Goal: Task Accomplishment & Management: Manage account settings

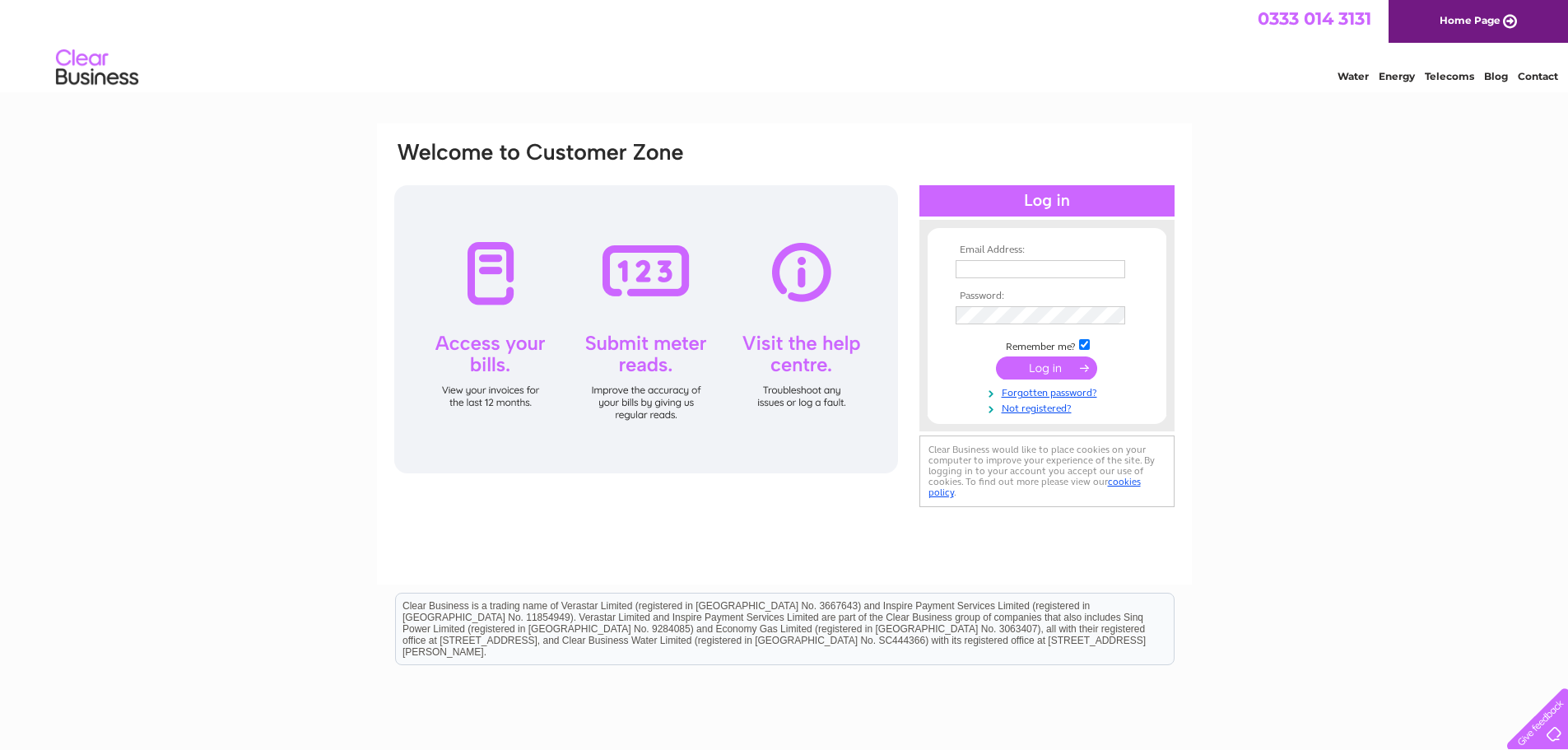
click at [965, 270] on input "text" at bounding box center [1040, 269] width 170 height 18
paste input "graham.bissett@emialliance.com"
type input "graham.bissett@emialliance.com"
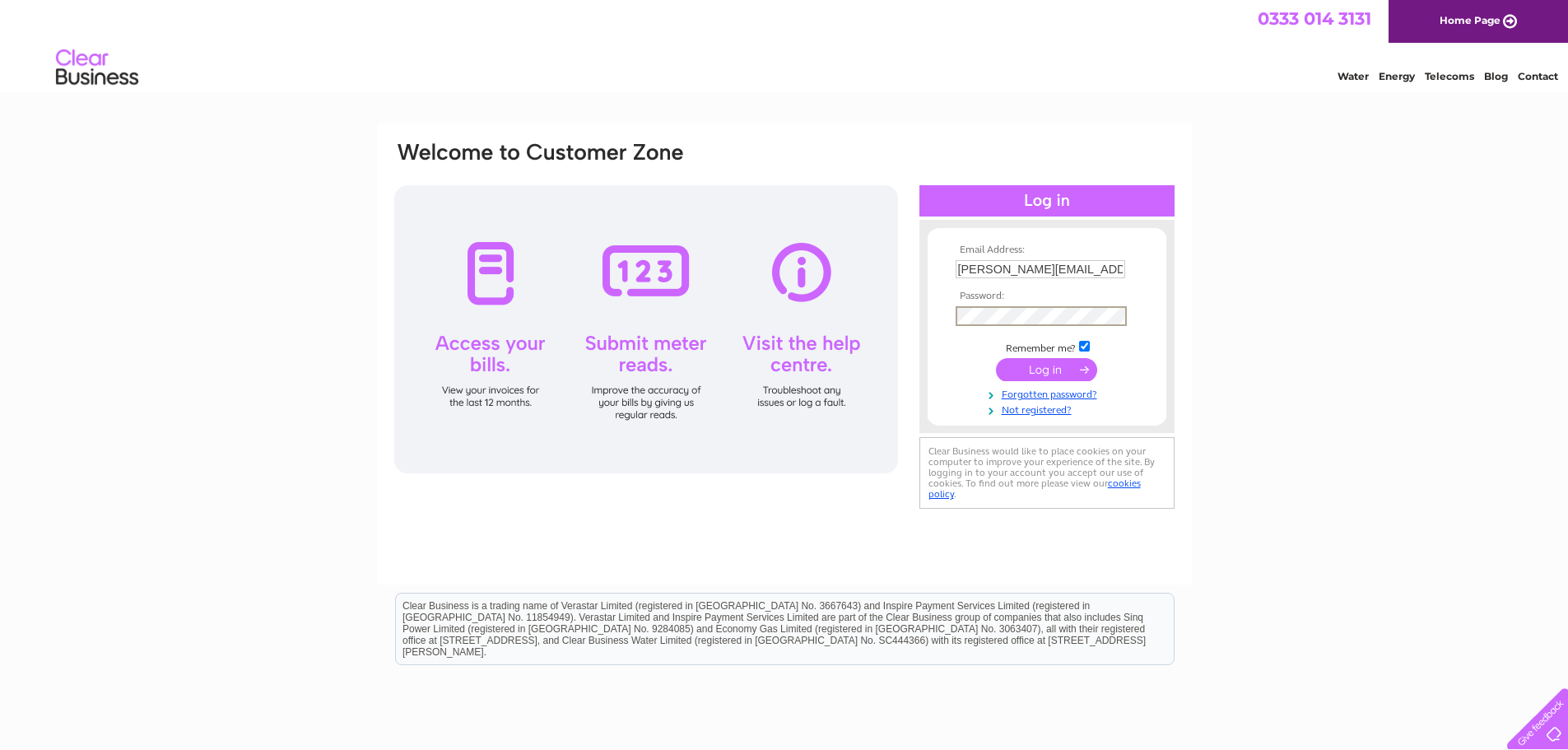
click at [1018, 365] on input "submit" at bounding box center [1047, 370] width 101 height 23
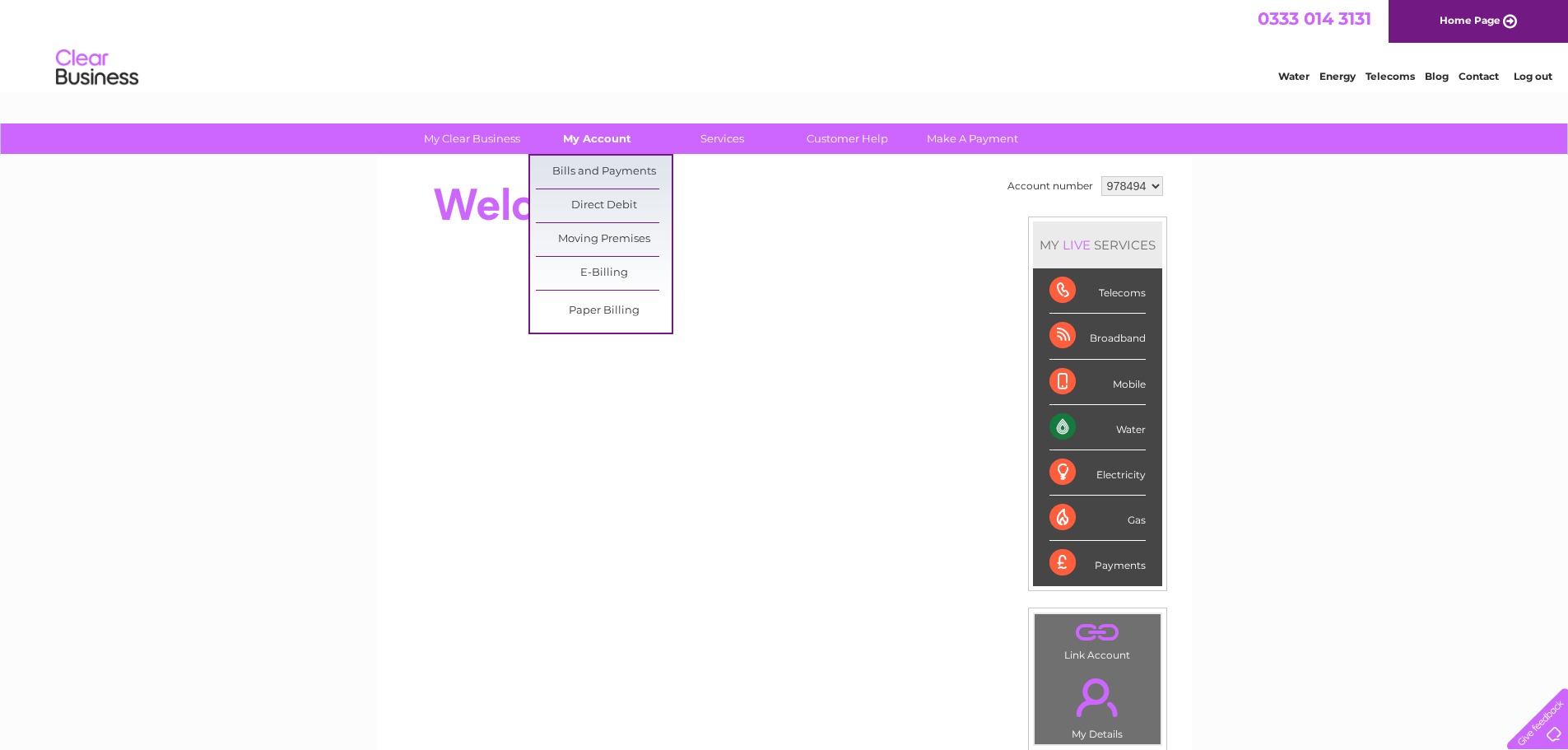
click at [589, 138] on link "My Account" at bounding box center [597, 138] width 136 height 30
click at [594, 169] on link "Bills and Payments" at bounding box center [604, 172] width 136 height 33
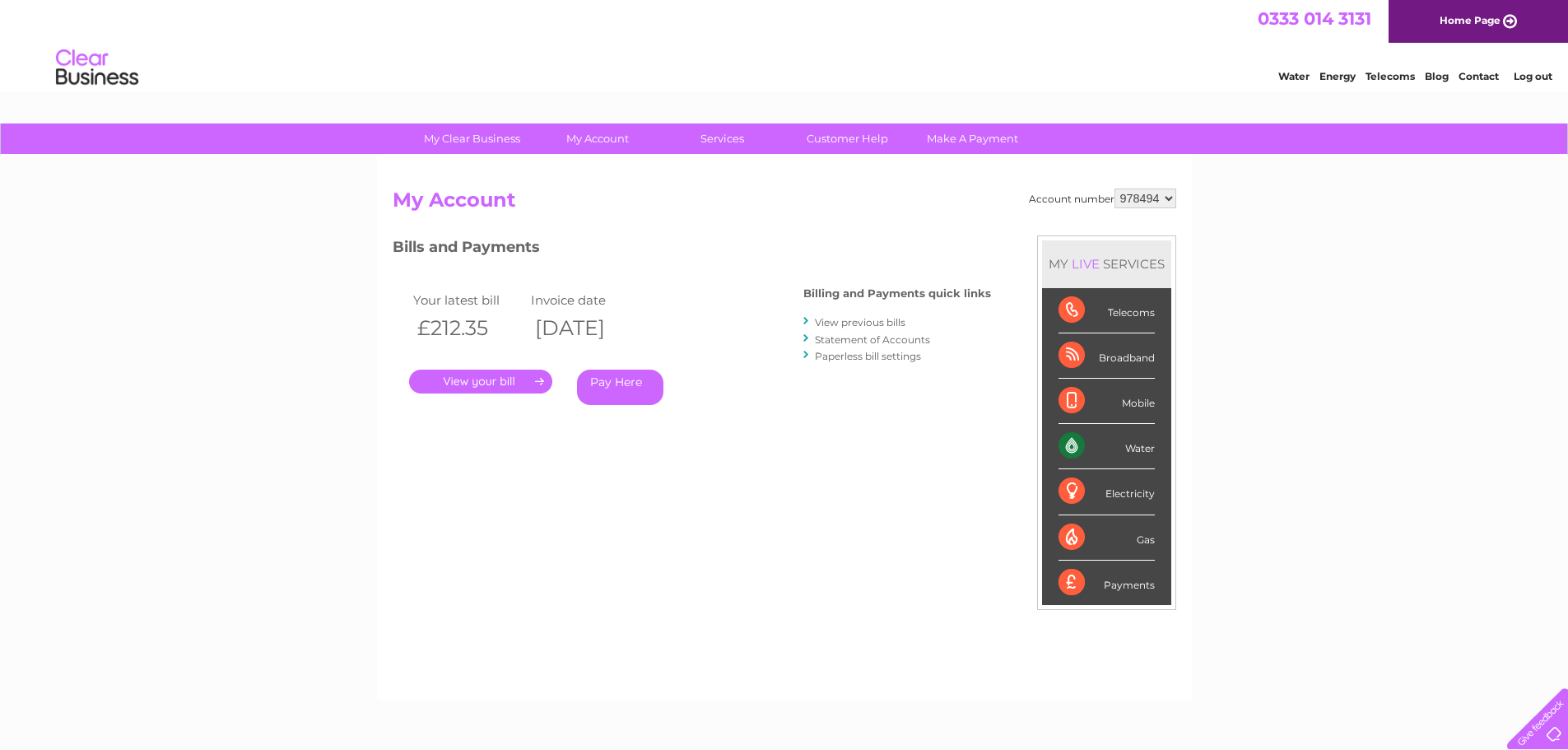
click at [535, 381] on link "." at bounding box center [481, 382] width 144 height 24
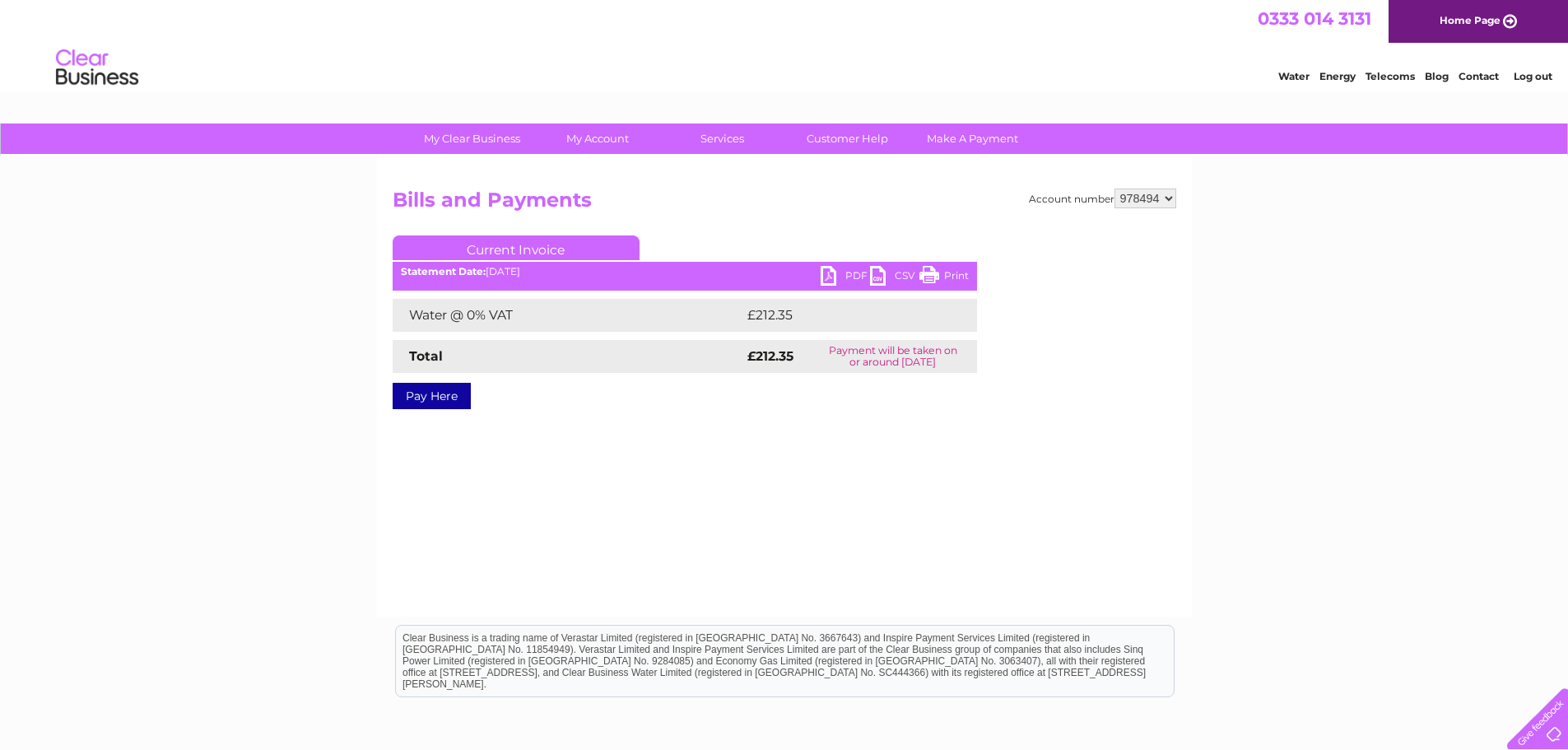
click at [835, 275] on link "PDF" at bounding box center [845, 278] width 50 height 24
